Goal: Find specific page/section: Find specific page/section

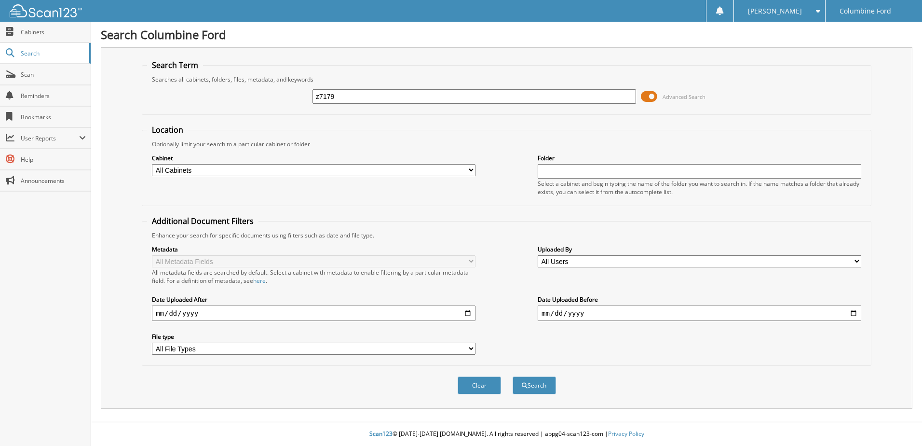
type input "z7179"
click at [513, 376] on button "Search" at bounding box center [534, 385] width 43 height 18
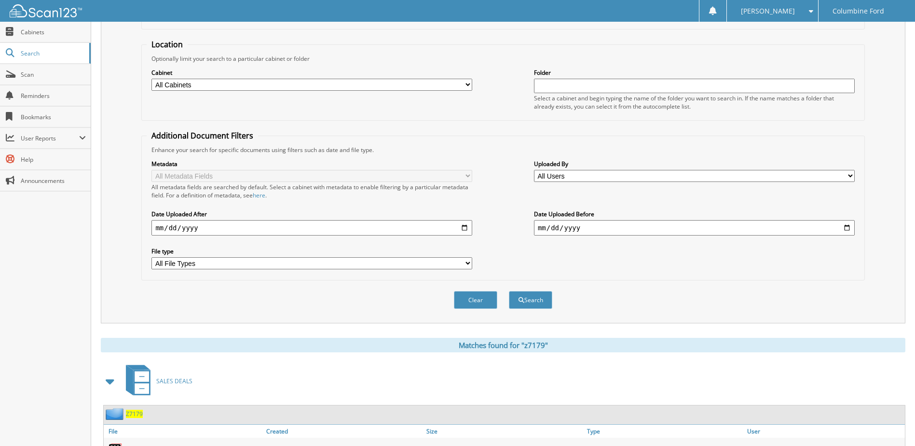
scroll to position [187, 0]
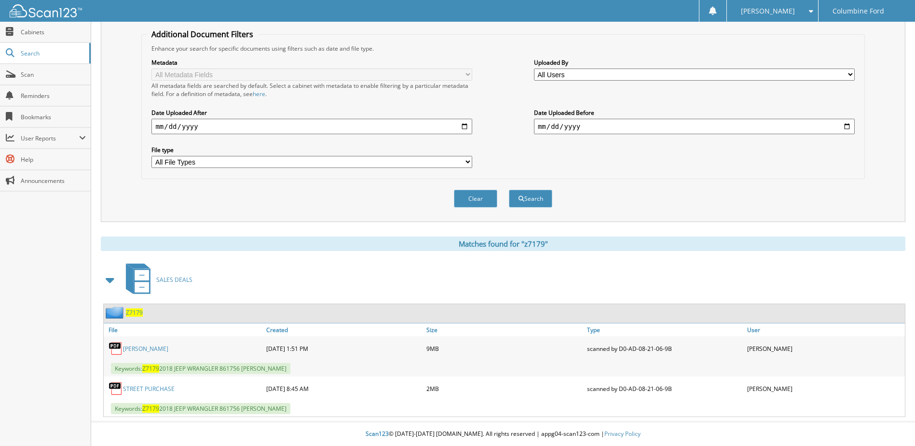
click at [139, 349] on link "[PERSON_NAME]" at bounding box center [145, 348] width 45 height 8
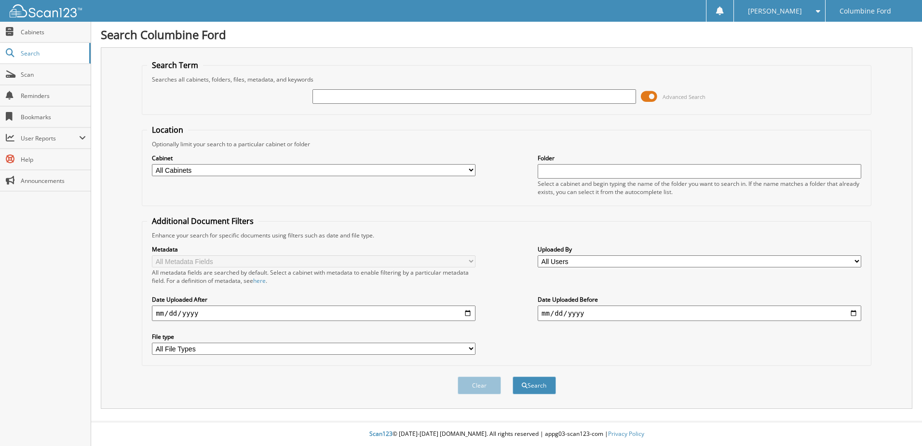
click at [533, 91] on input "text" at bounding box center [475, 96] width 324 height 14
type input "6178830"
click at [513, 376] on button "Search" at bounding box center [534, 385] width 43 height 18
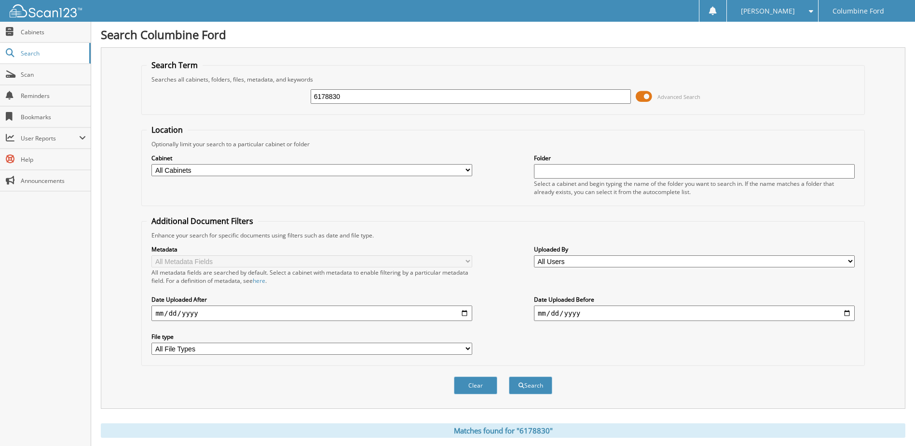
click at [643, 96] on span at bounding box center [644, 96] width 16 height 14
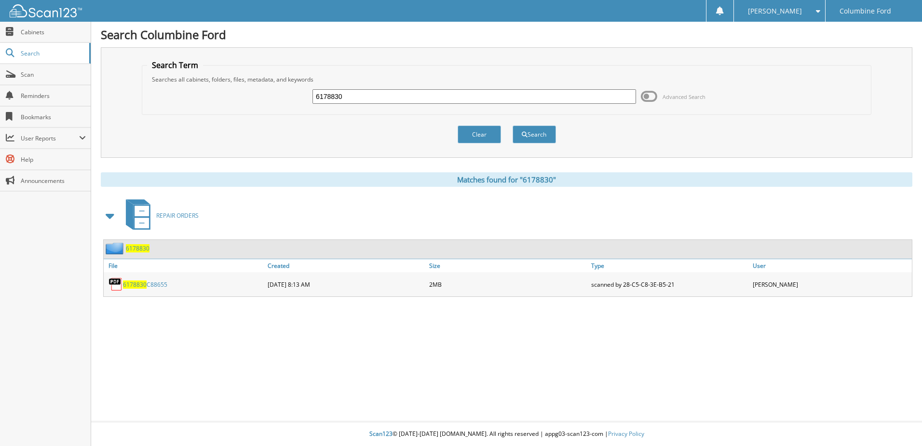
click at [147, 287] on link "6178830 C88655" at bounding box center [145, 284] width 44 height 8
